Goal: Information Seeking & Learning: Compare options

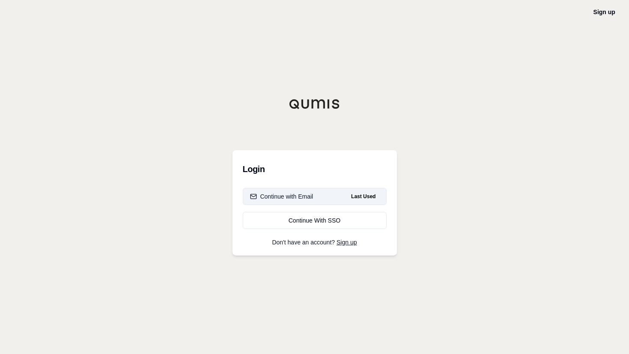
click at [342, 192] on button "Continue with Email Last Used" at bounding box center [315, 196] width 144 height 17
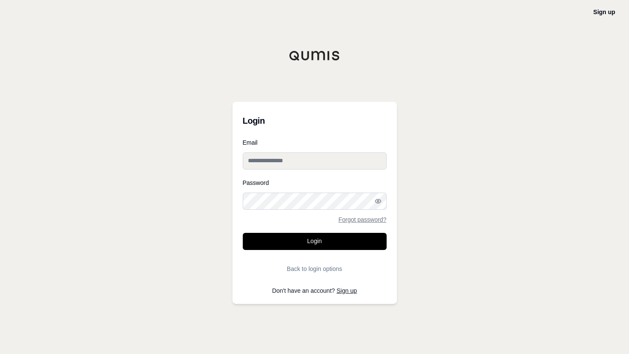
type input "**********"
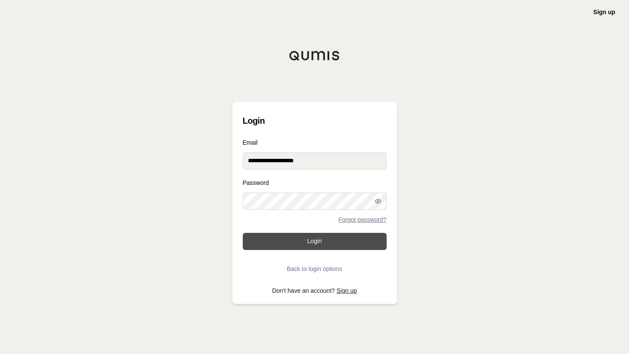
click at [348, 244] on button "Login" at bounding box center [315, 241] width 144 height 17
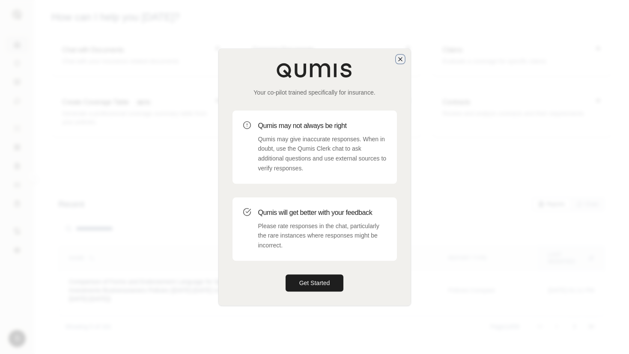
click at [397, 59] on icon "button" at bounding box center [400, 59] width 7 height 7
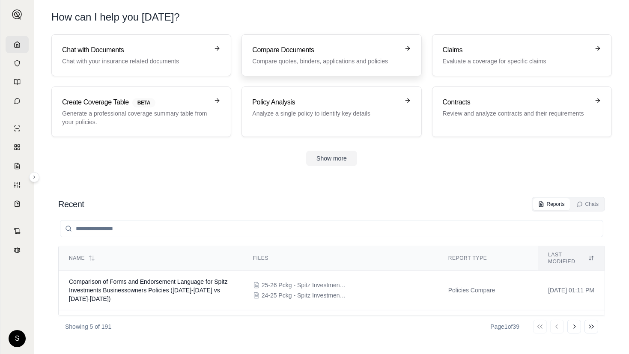
click at [315, 64] on p "Compare quotes, binders, applications and policies" at bounding box center [325, 61] width 146 height 9
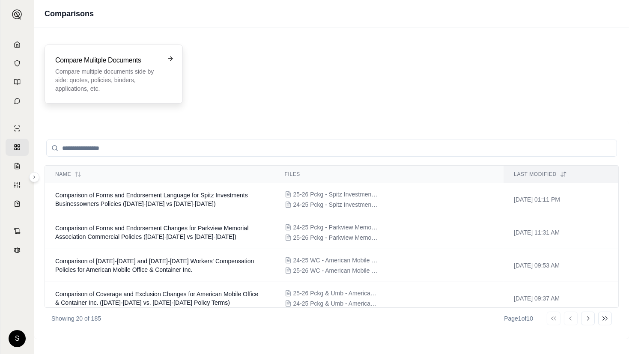
click at [110, 82] on p "Compare multiple documents side by side: quotes, policies, binders, application…" at bounding box center [107, 80] width 105 height 26
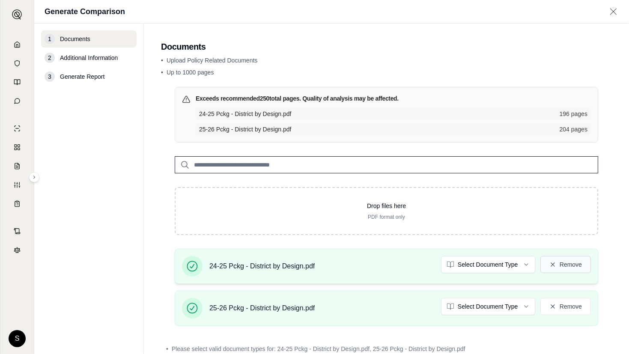
click at [571, 263] on button "Remove" at bounding box center [565, 264] width 51 height 17
click at [566, 300] on button "Remove" at bounding box center [565, 306] width 51 height 17
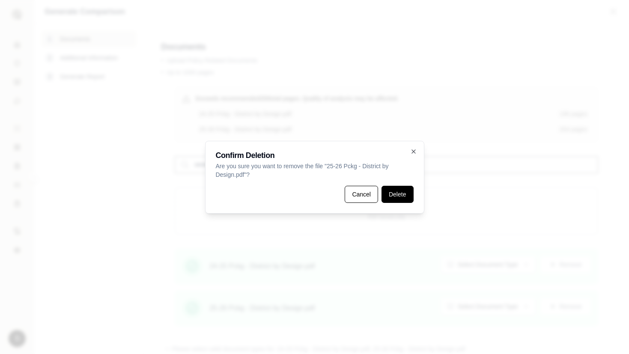
click at [403, 196] on button "Delete" at bounding box center [397, 194] width 32 height 17
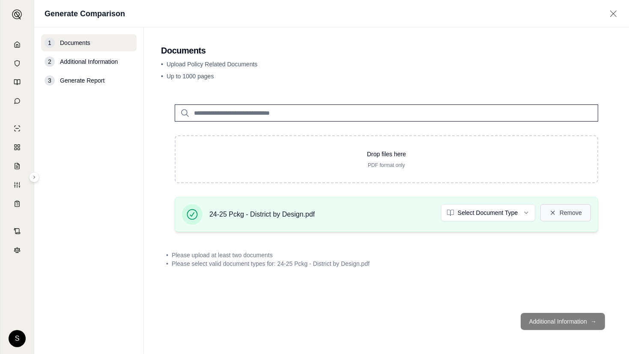
click at [553, 210] on icon at bounding box center [552, 212] width 7 height 7
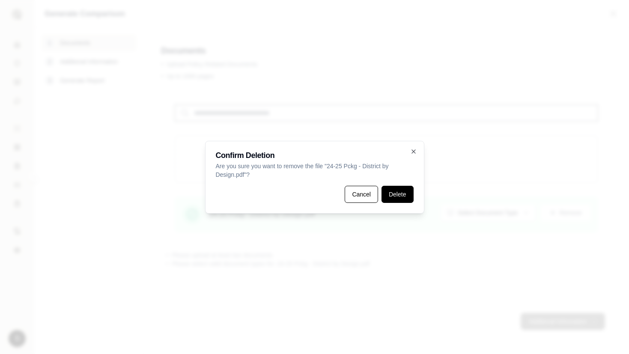
click at [388, 192] on button "Delete" at bounding box center [397, 194] width 32 height 17
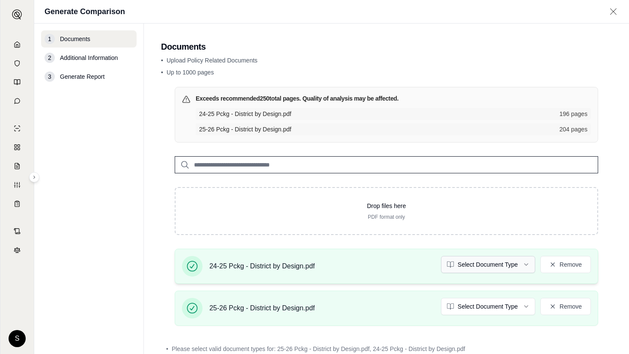
click at [493, 261] on html "S Generate Comparison 1 Documents 2 Additional Information 3 Generate Report Do…" at bounding box center [314, 177] width 629 height 354
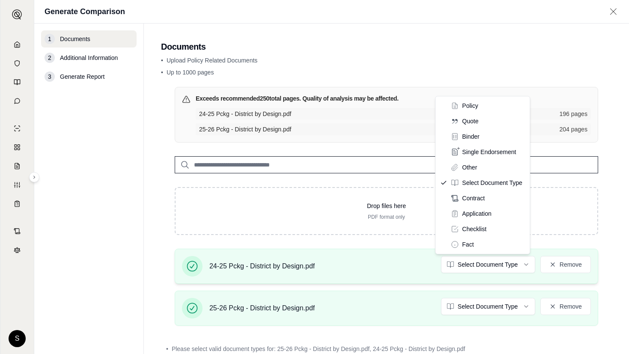
drag, startPoint x: 475, startPoint y: 106, endPoint x: 518, endPoint y: 250, distance: 149.6
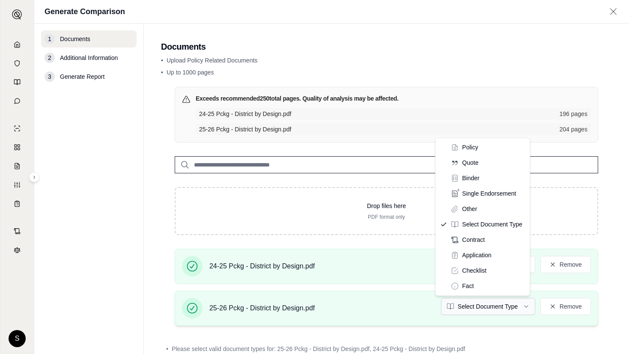
click at [506, 307] on html "S Generate Comparison 1 Documents 2 Additional Information 3 Generate Report Do…" at bounding box center [314, 177] width 629 height 354
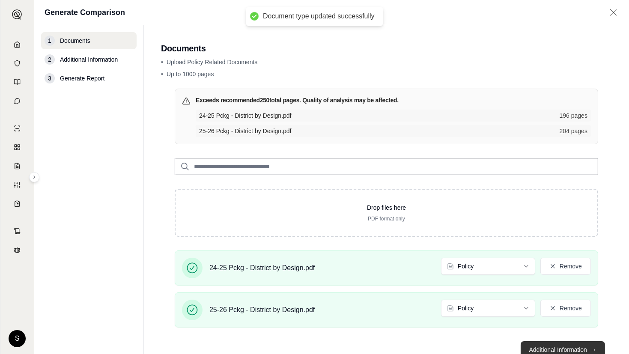
click at [534, 345] on button "Additional Information →" at bounding box center [563, 349] width 84 height 17
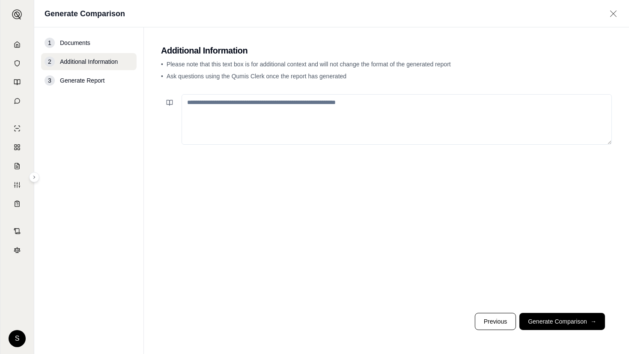
click at [371, 97] on textarea at bounding box center [396, 119] width 430 height 51
click at [369, 102] on textarea at bounding box center [396, 119] width 430 height 51
paste textarea "**********"
type textarea "**********"
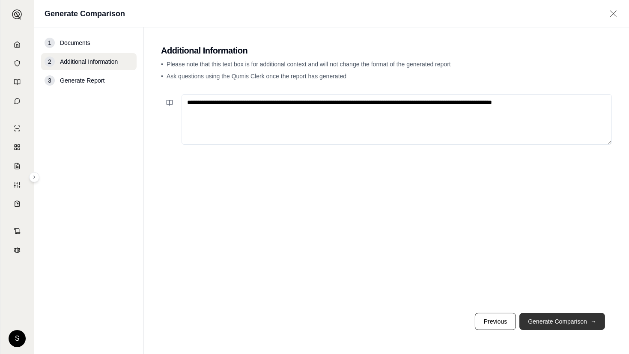
drag, startPoint x: 561, startPoint y: 321, endPoint x: 540, endPoint y: 318, distance: 21.2
click at [558, 320] on button "Generate Comparison →" at bounding box center [562, 321] width 86 height 17
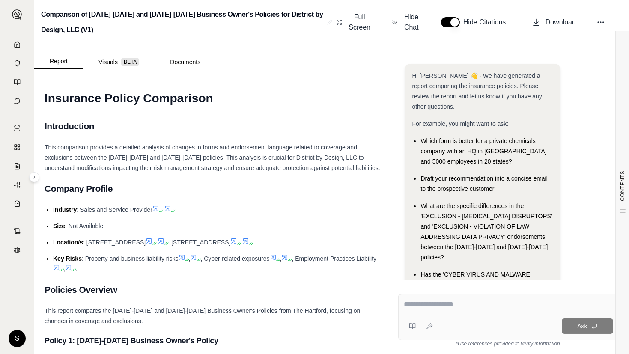
click at [458, 311] on div at bounding box center [508, 305] width 209 height 13
click at [448, 306] on textarea at bounding box center [508, 304] width 209 height 10
click at [423, 306] on textarea at bounding box center [508, 304] width 209 height 10
drag, startPoint x: 427, startPoint y: 303, endPoint x: 405, endPoint y: 306, distance: 23.0
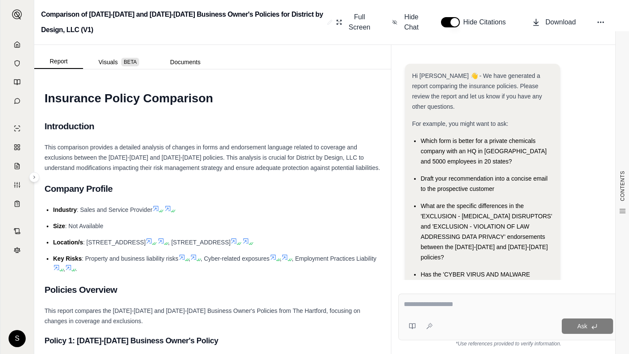
click at [405, 306] on textarea at bounding box center [508, 304] width 209 height 10
click at [485, 308] on textarea at bounding box center [508, 304] width 209 height 10
drag, startPoint x: 435, startPoint y: 203, endPoint x: 609, endPoint y: 167, distance: 177.4
click at [616, 161] on div "CONTENTS" at bounding box center [622, 192] width 14 height 323
click at [464, 274] on span "Has the 'CYBER VIRUS AND MALWARE COVERAGE' endorsement changed between the two …" at bounding box center [485, 295] width 131 height 48
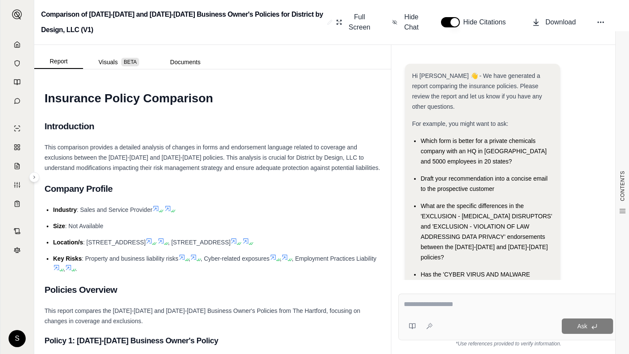
click at [440, 311] on div at bounding box center [508, 305] width 209 height 13
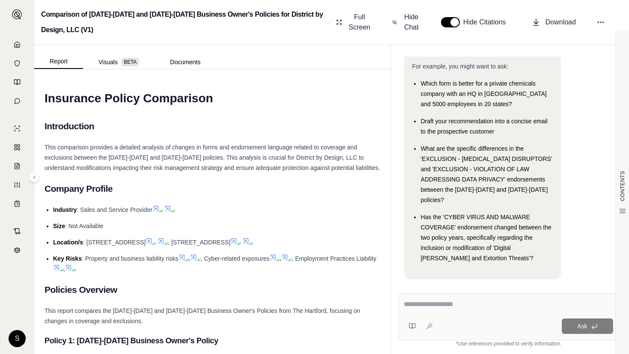
type textarea "**********"
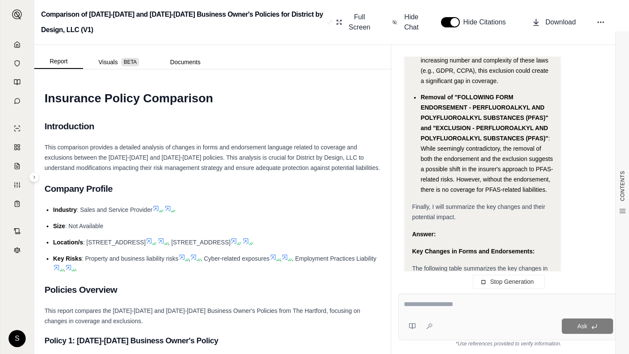
scroll to position [3786, 0]
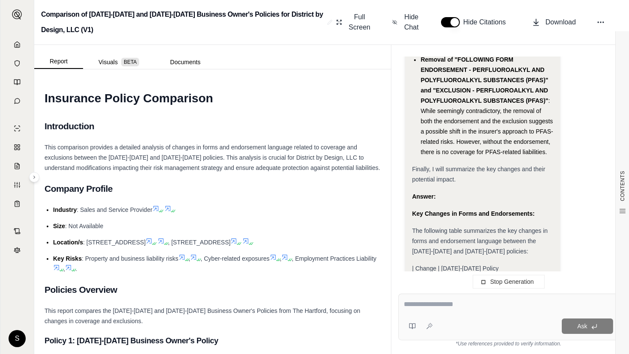
click at [462, 312] on div at bounding box center [508, 305] width 209 height 13
click at [445, 306] on textarea at bounding box center [508, 304] width 209 height 10
drag, startPoint x: 445, startPoint y: 306, endPoint x: 440, endPoint y: 306, distance: 5.2
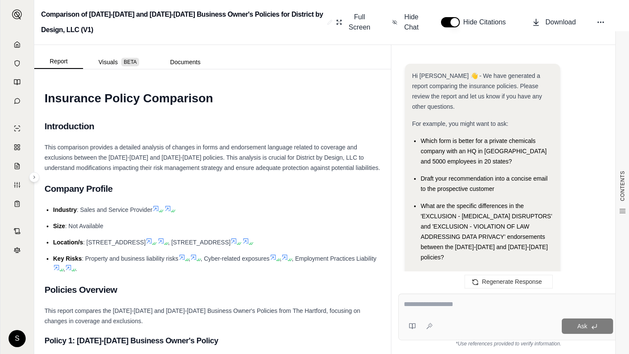
scroll to position [3818, 0]
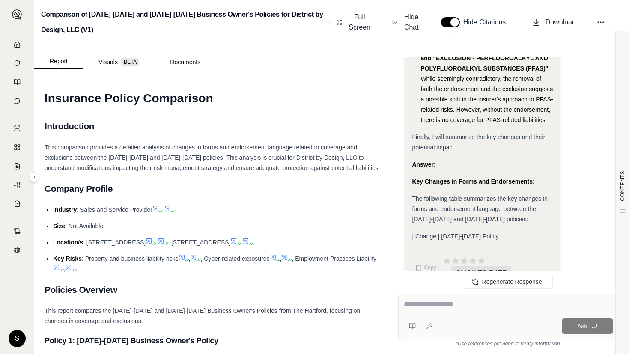
click at [446, 307] on div at bounding box center [508, 305] width 209 height 13
click at [440, 306] on textarea at bounding box center [508, 304] width 209 height 10
paste textarea "**********"
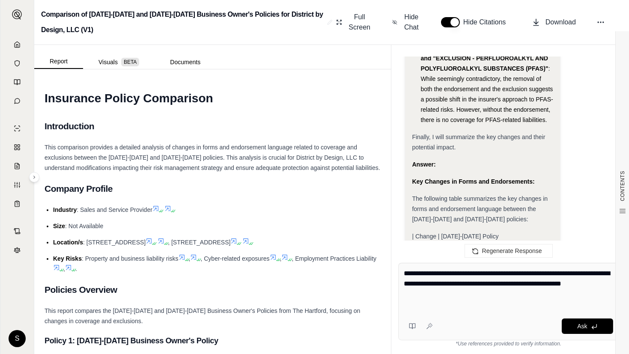
type textarea "**********"
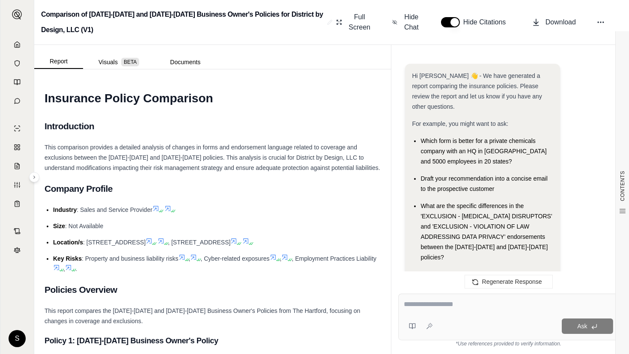
scroll to position [7578, 0]
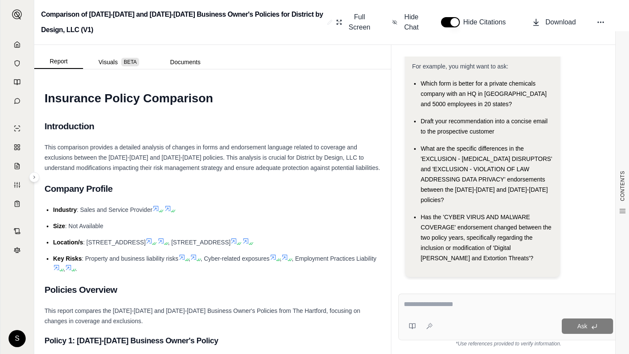
click at [421, 301] on textarea at bounding box center [508, 304] width 209 height 10
type textarea "**********"
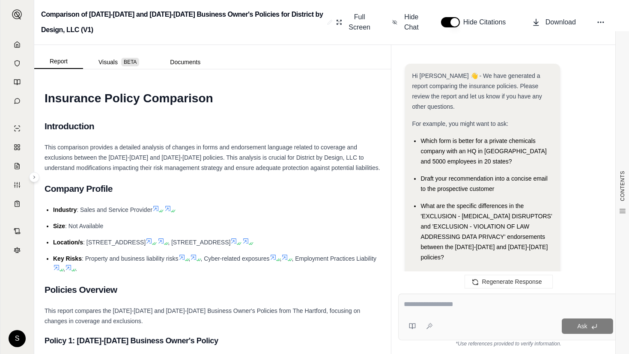
scroll to position [3818, 0]
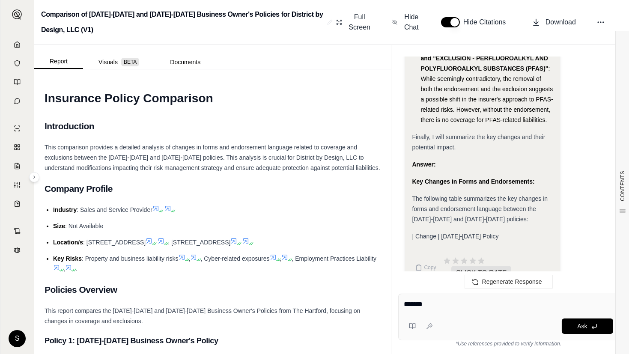
type textarea "********"
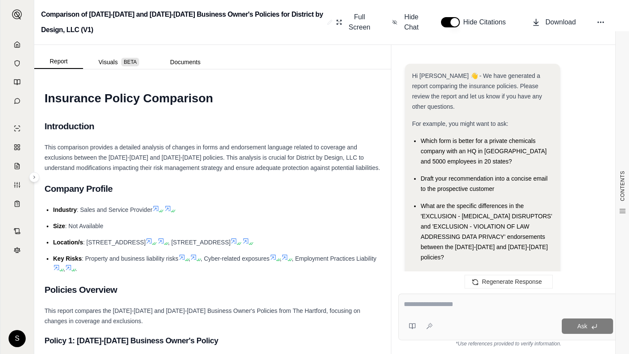
scroll to position [6408, 0]
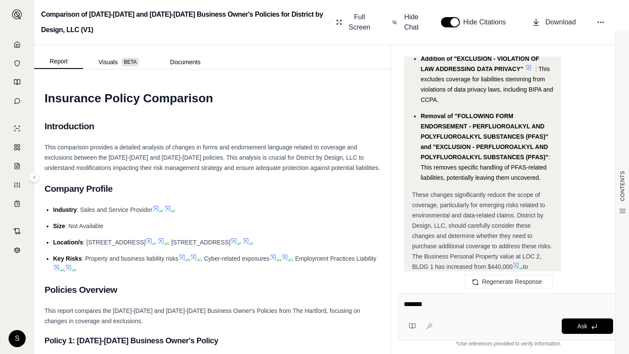
type textarea "********"
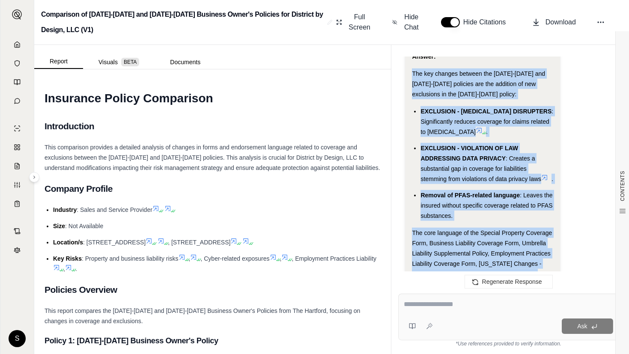
scroll to position [8979, 0]
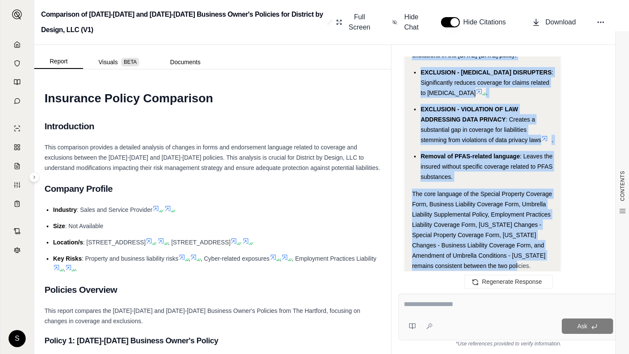
drag, startPoint x: 413, startPoint y: 128, endPoint x: 508, endPoint y: 219, distance: 130.8
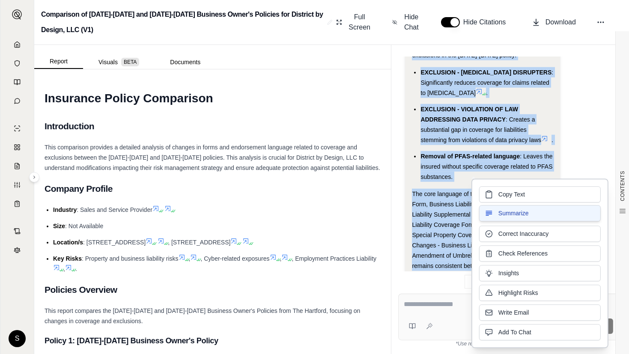
copy div "The key changes between the [DATE]-[DATE] and [DATE]-[DATE] policies are the ad…"
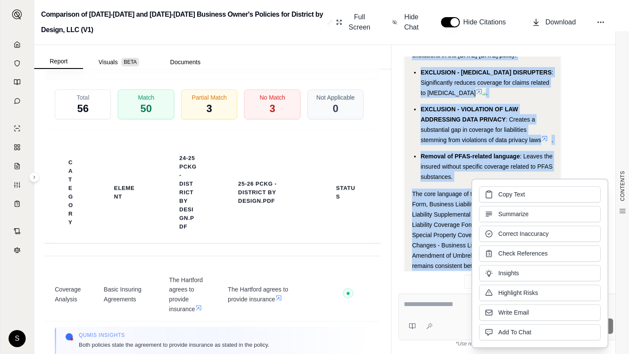
scroll to position [1717, 0]
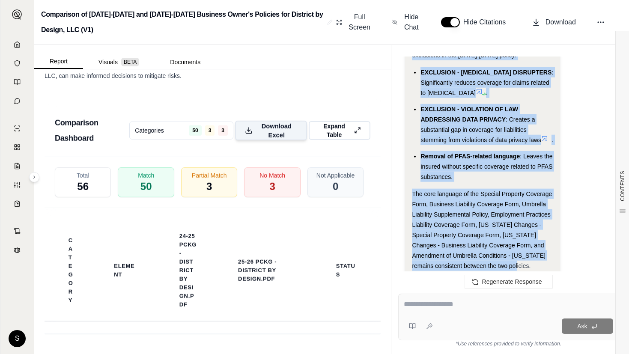
click at [253, 140] on button "Download Excel" at bounding box center [271, 131] width 72 height 20
